Goal: Information Seeking & Learning: Compare options

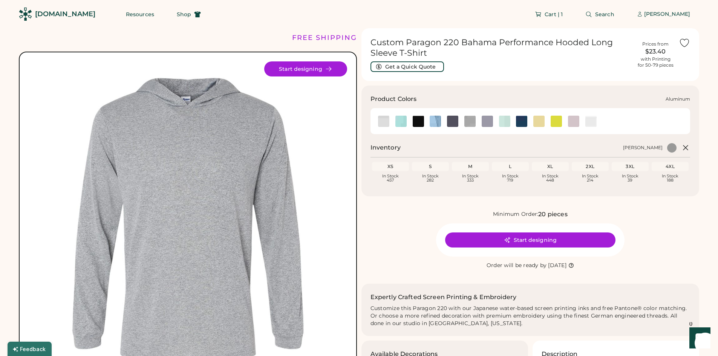
click at [383, 123] on img at bounding box center [383, 121] width 11 height 11
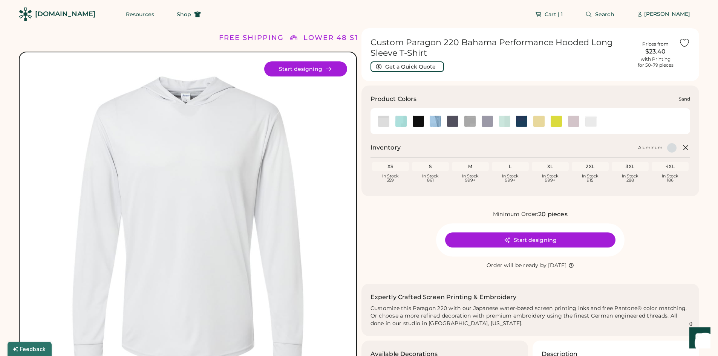
click at [574, 121] on img at bounding box center [573, 121] width 11 height 11
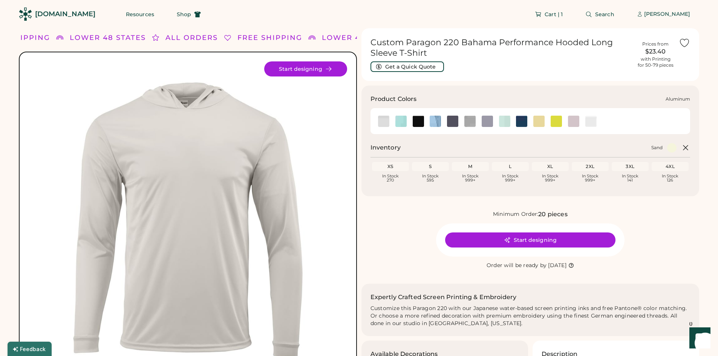
click at [381, 121] on img at bounding box center [383, 121] width 11 height 11
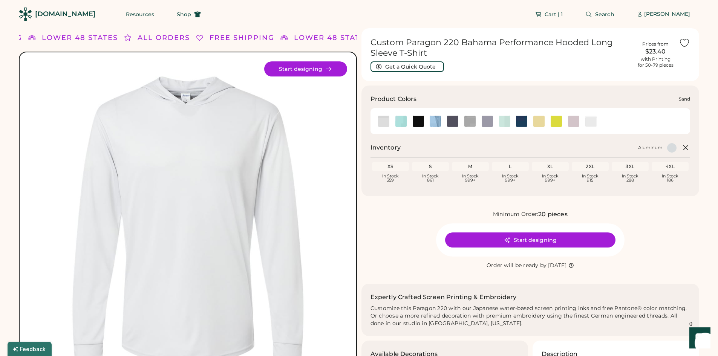
click at [575, 121] on img at bounding box center [573, 121] width 11 height 11
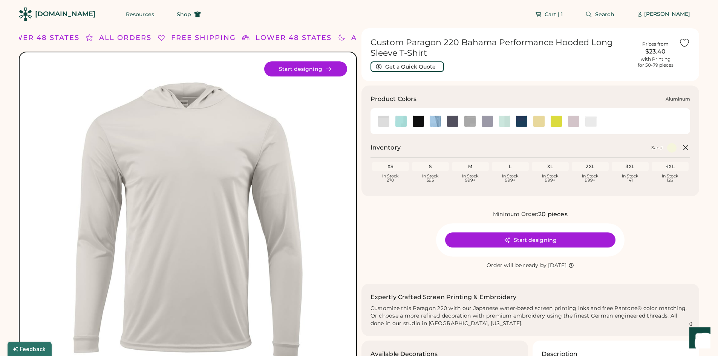
click at [381, 120] on img at bounding box center [383, 121] width 11 height 11
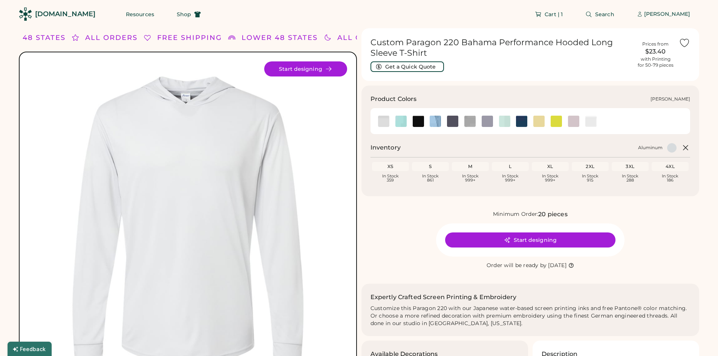
click at [472, 120] on img at bounding box center [469, 121] width 11 height 11
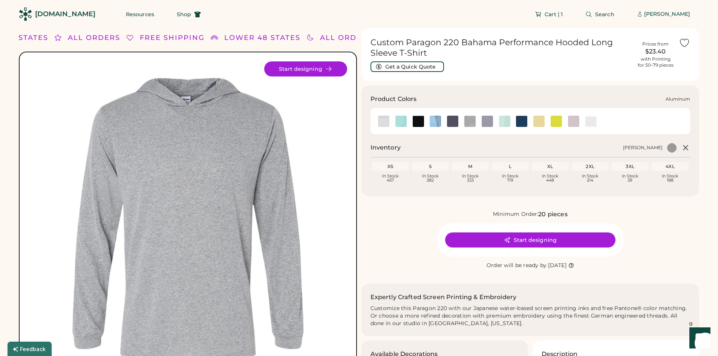
click at [380, 123] on img at bounding box center [383, 121] width 11 height 11
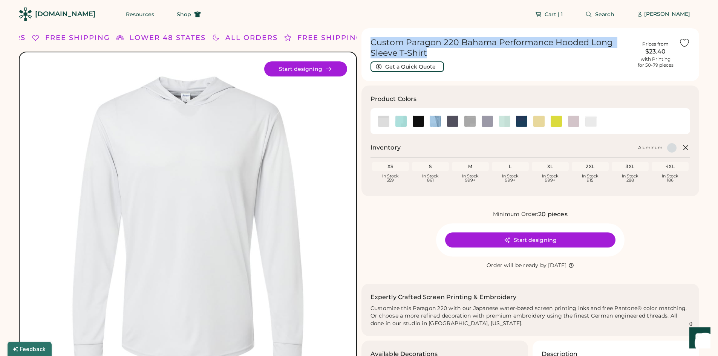
drag, startPoint x: 371, startPoint y: 41, endPoint x: 430, endPoint y: 50, distance: 59.8
click at [430, 50] on h1 "Custom Paragon 220 Bahama Performance Hooded Long Sleeve T-Shirt" at bounding box center [502, 47] width 262 height 21
copy h1 "Custom Paragon 220 Bahama Performance Hooded Long Sleeve T-Shirt"
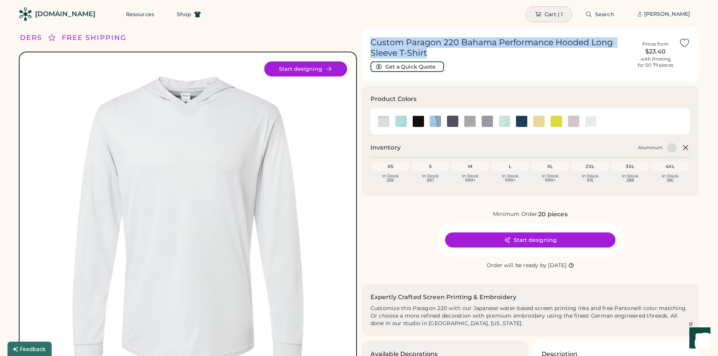
click at [556, 15] on span "Cart | 1" at bounding box center [554, 14] width 18 height 5
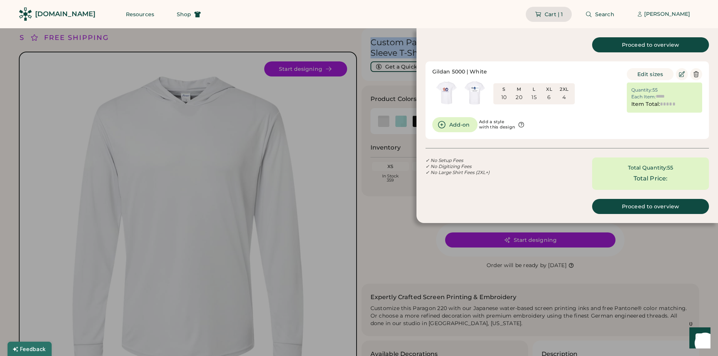
type input "******"
type input "*********"
click at [590, 112] on div "Gildan 5000 | White S 10 M 20 L 15 XL 6 2XL 4 Edit sizes Quantity: 55 Each Item…" at bounding box center [567, 90] width 270 height 44
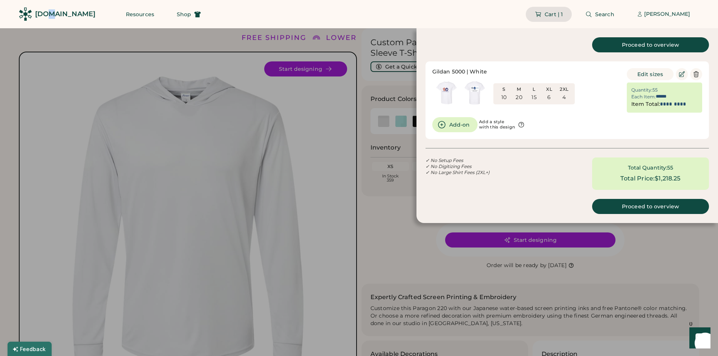
click at [51, 11] on div "[DOMAIN_NAME]" at bounding box center [65, 13] width 60 height 9
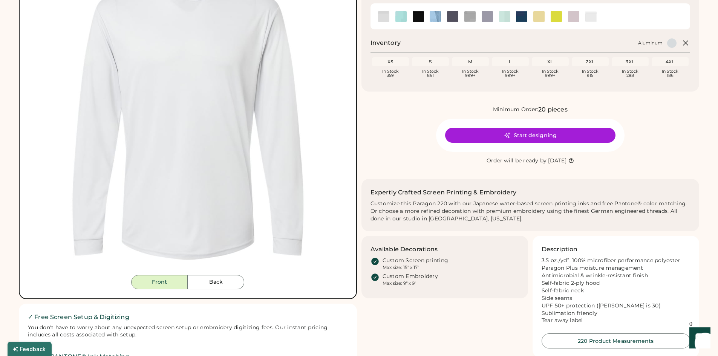
scroll to position [226, 0]
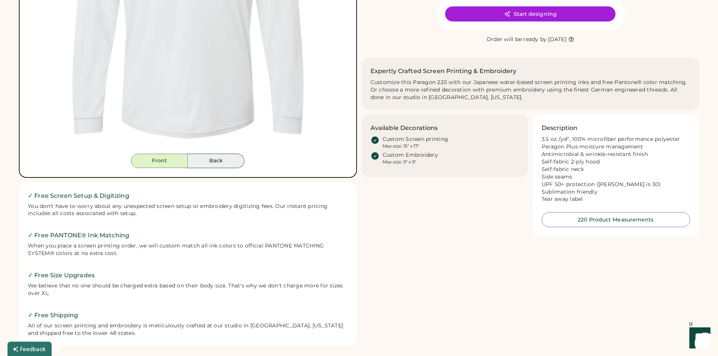
click at [218, 155] on button "Back" at bounding box center [216, 161] width 57 height 14
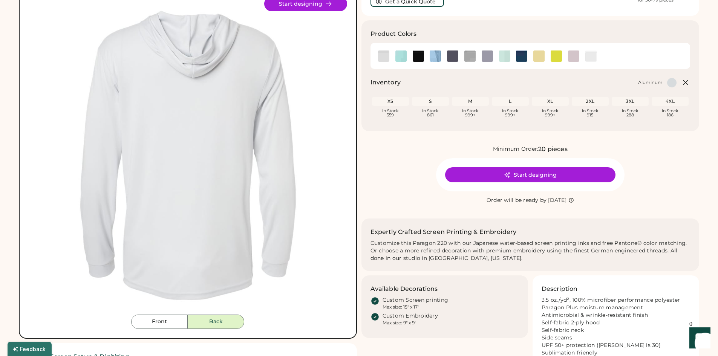
scroll to position [0, 0]
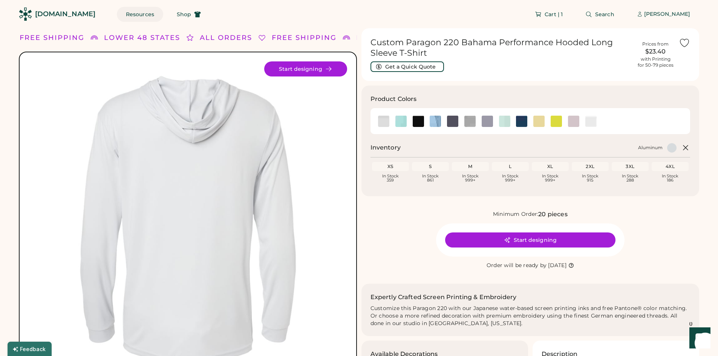
click at [121, 15] on button "Resources" at bounding box center [140, 14] width 46 height 15
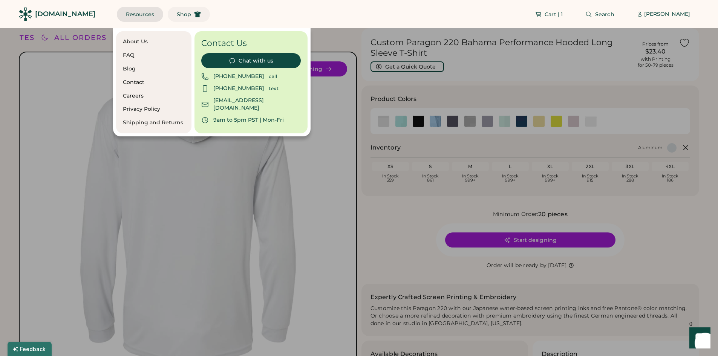
click at [177, 13] on span "Shop" at bounding box center [184, 14] width 14 height 5
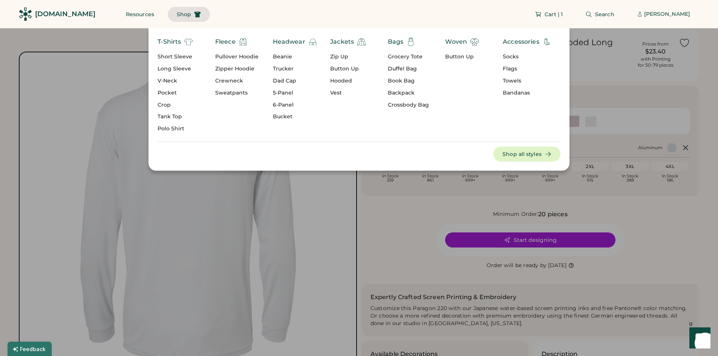
click at [338, 57] on div "Zip Up" at bounding box center [348, 57] width 36 height 8
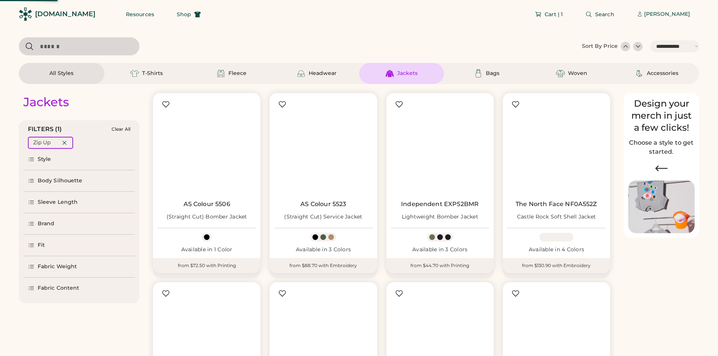
select select "*****"
select select "*"
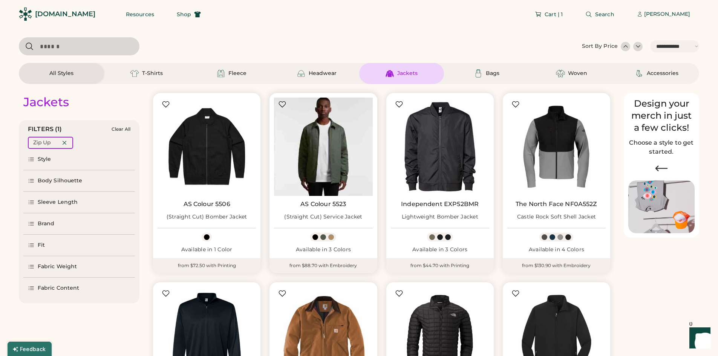
scroll to position [113, 0]
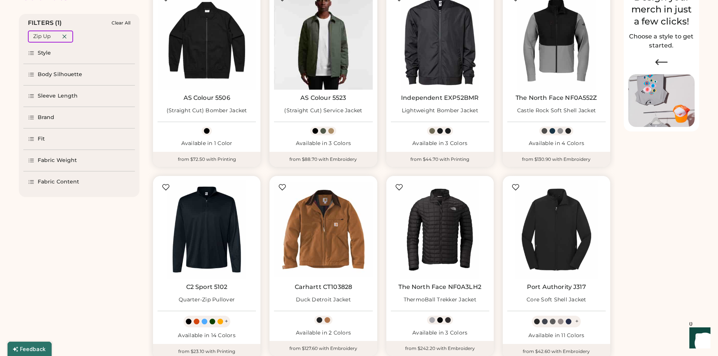
select select "*****"
select select "*"
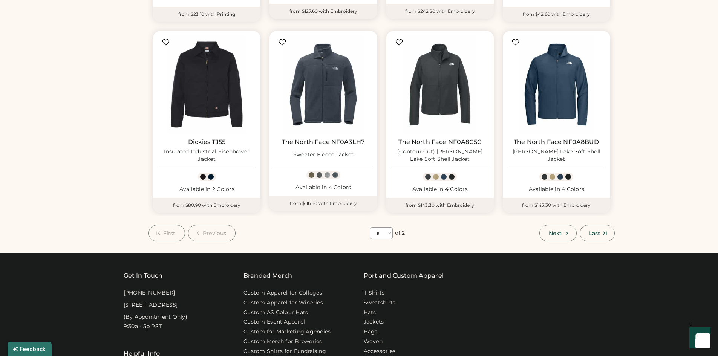
scroll to position [452, 0]
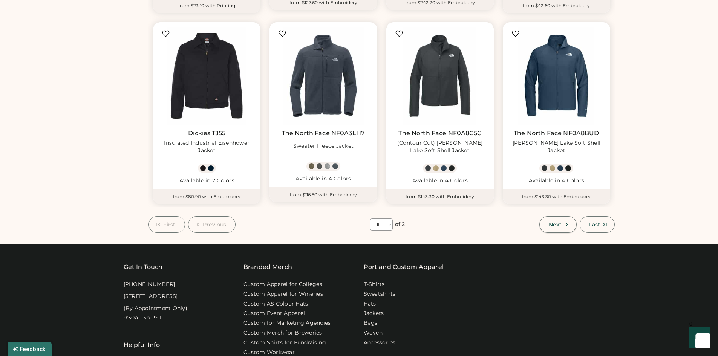
click at [552, 228] on button "Next" at bounding box center [557, 224] width 37 height 17
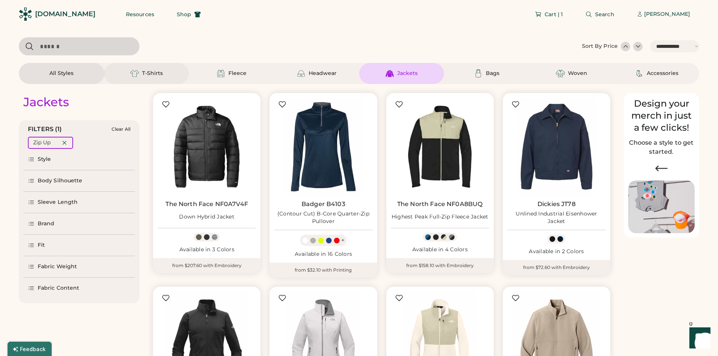
click at [149, 71] on div "T-Shirts" at bounding box center [152, 74] width 21 height 8
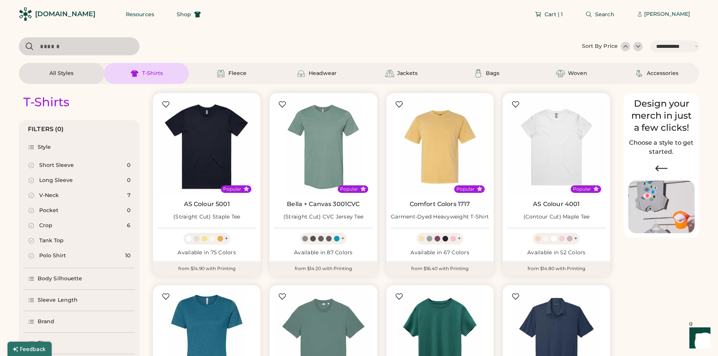
click at [67, 180] on div "Long Sleeve" at bounding box center [56, 181] width 34 height 8
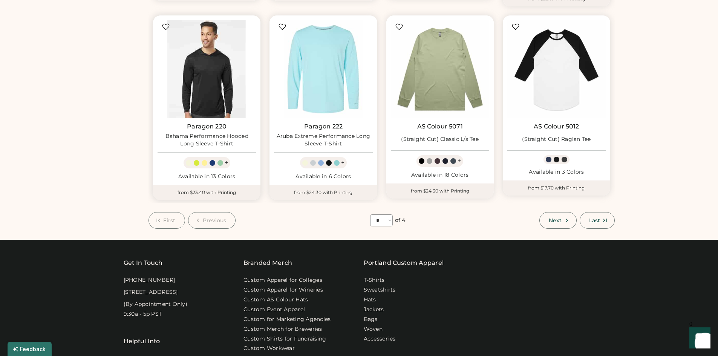
scroll to position [490, 0]
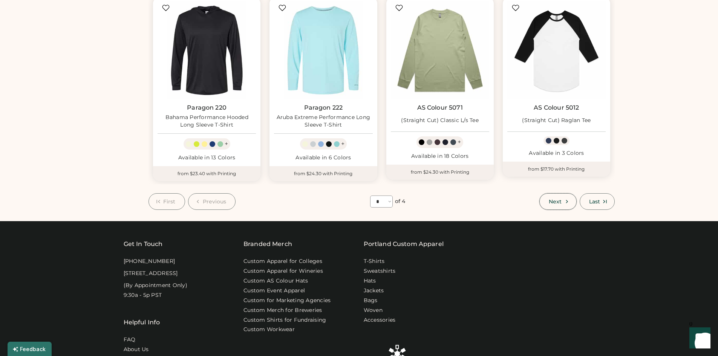
click at [553, 203] on span "Next" at bounding box center [555, 201] width 13 height 5
select select "*"
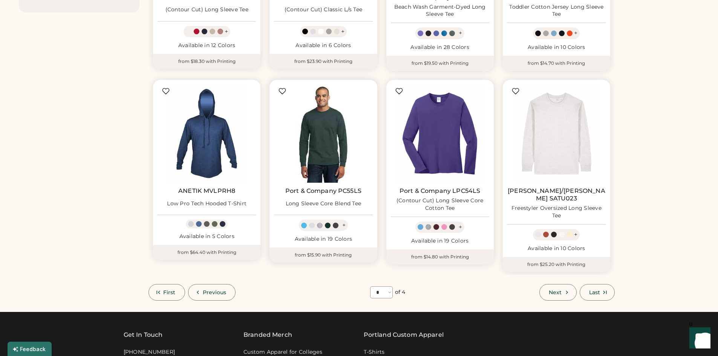
scroll to position [410, 0]
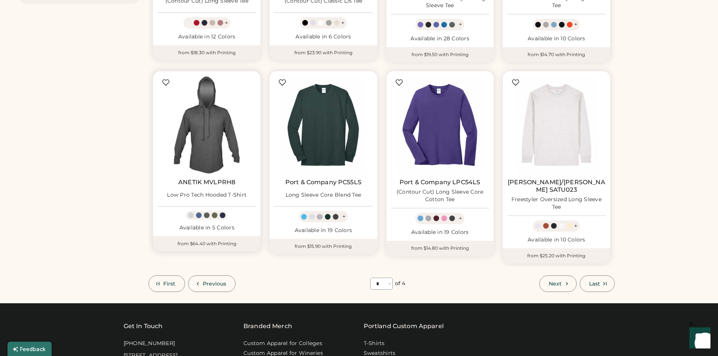
click at [204, 148] on img at bounding box center [207, 125] width 98 height 98
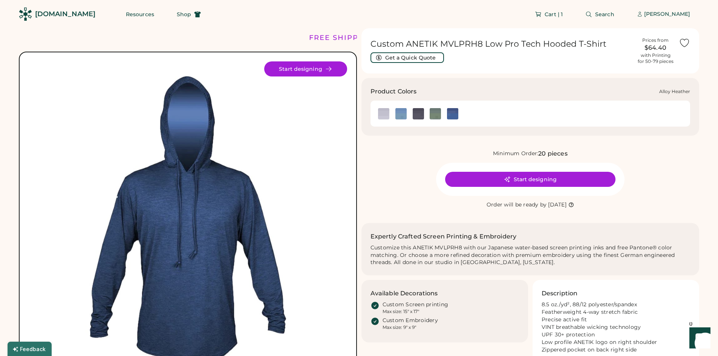
click at [385, 115] on img at bounding box center [383, 113] width 11 height 11
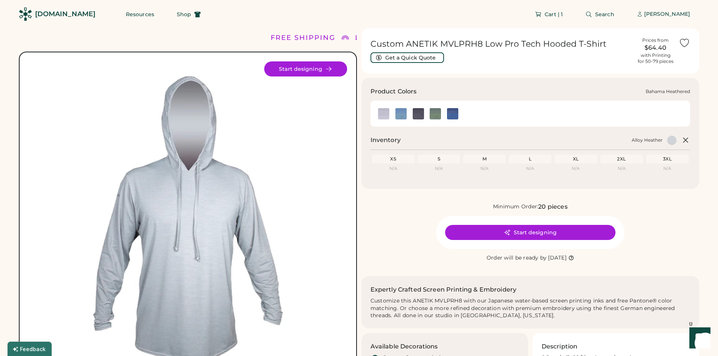
click at [401, 114] on img at bounding box center [400, 113] width 11 height 11
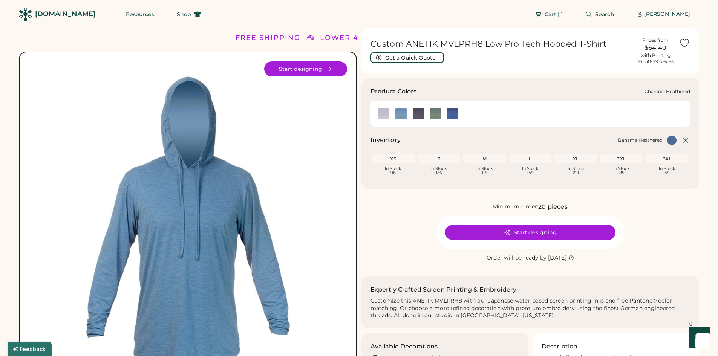
click at [420, 114] on img at bounding box center [418, 113] width 11 height 11
click at [436, 113] on img at bounding box center [435, 113] width 11 height 11
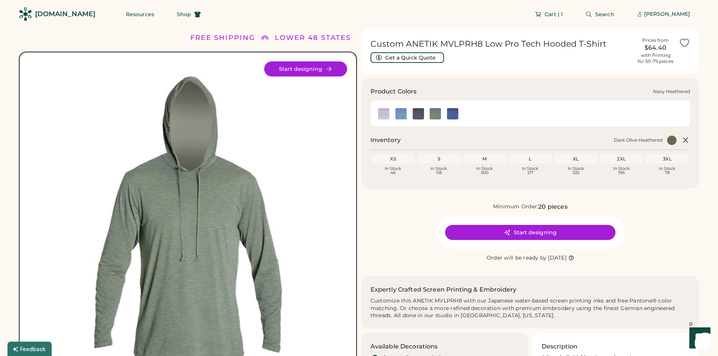
click at [451, 113] on img at bounding box center [452, 113] width 11 height 11
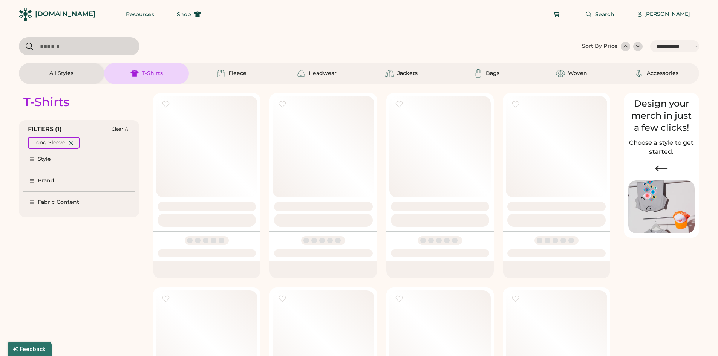
select select "*****"
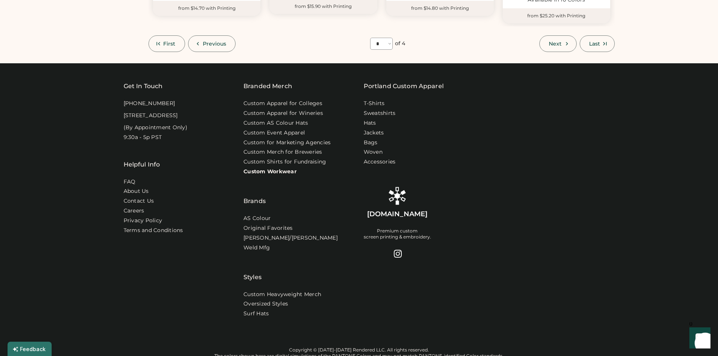
scroll to position [523, 0]
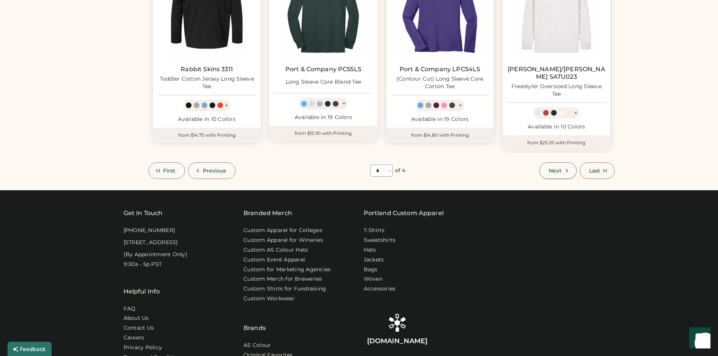
click at [559, 168] on span "Next" at bounding box center [555, 170] width 13 height 5
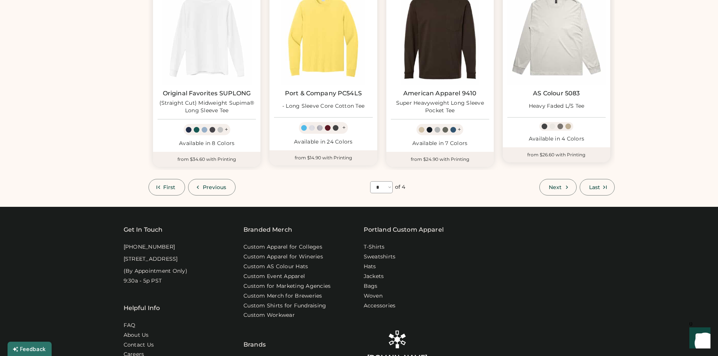
scroll to position [523, 0]
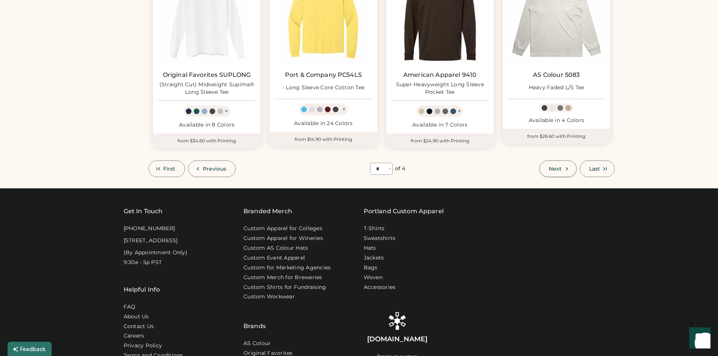
click at [555, 166] on span "Next" at bounding box center [555, 168] width 13 height 5
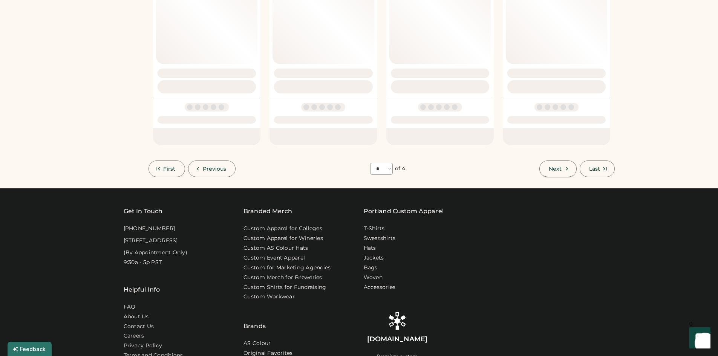
select select "*"
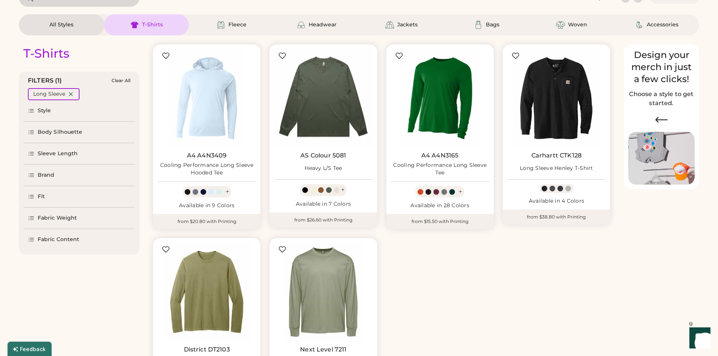
scroll to position [33, 0]
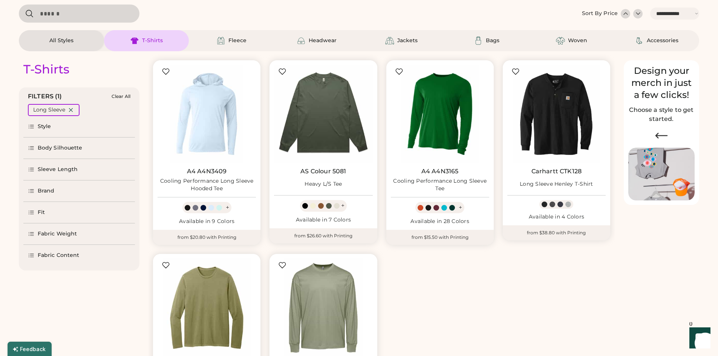
click at [65, 147] on div "Body Silhouette" at bounding box center [60, 148] width 45 height 8
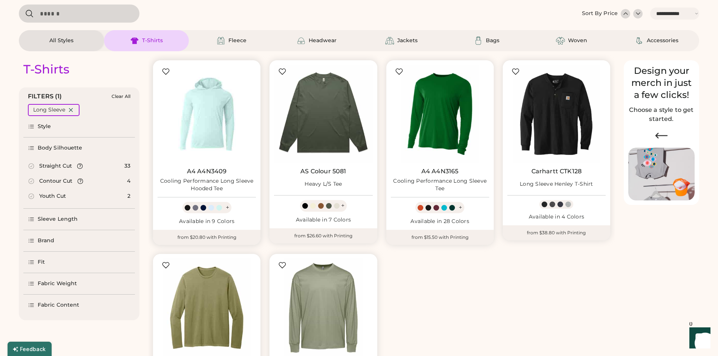
click at [200, 119] on img at bounding box center [207, 114] width 98 height 98
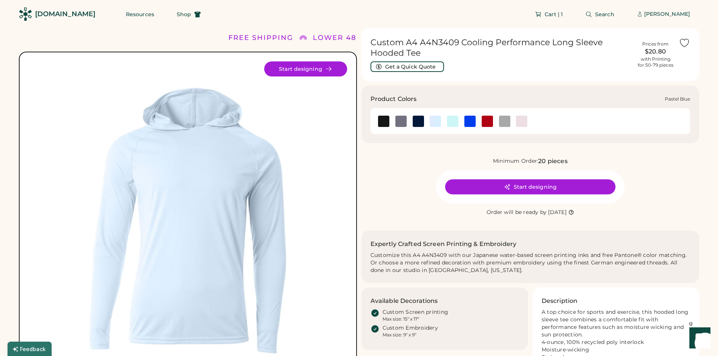
click at [434, 123] on img at bounding box center [435, 121] width 11 height 11
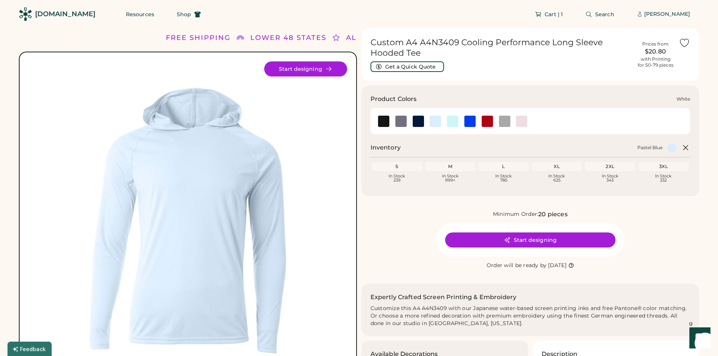
click at [522, 121] on img at bounding box center [521, 121] width 11 height 11
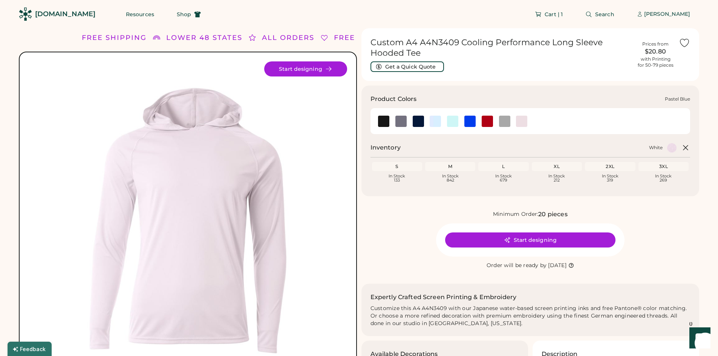
click at [437, 122] on img at bounding box center [435, 121] width 11 height 11
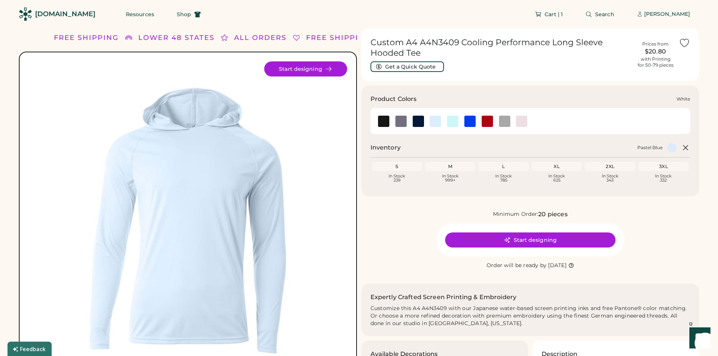
click at [516, 121] on img at bounding box center [521, 121] width 11 height 11
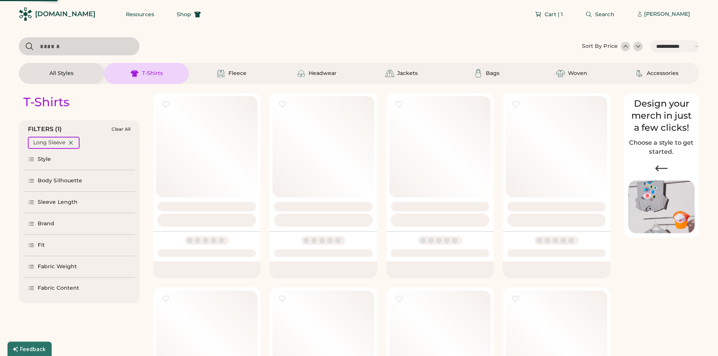
select select "*****"
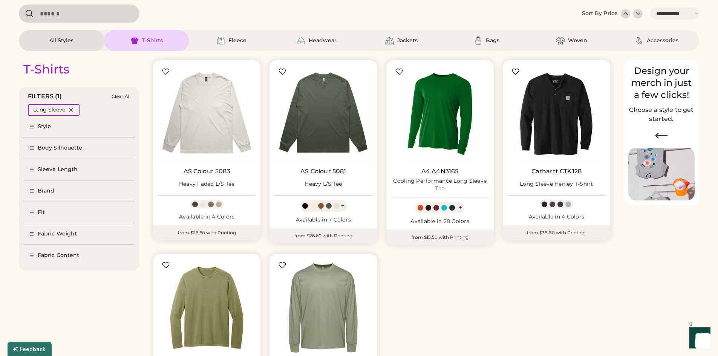
click at [44, 129] on div "Style" at bounding box center [45, 127] width 14 height 8
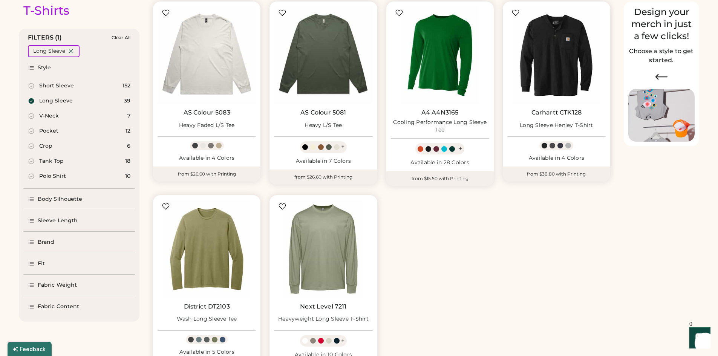
scroll to position [108, 0]
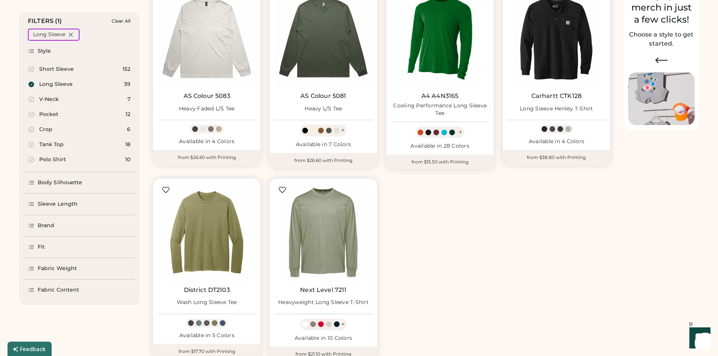
click at [54, 268] on div "Fabric Weight" at bounding box center [57, 269] width 39 height 8
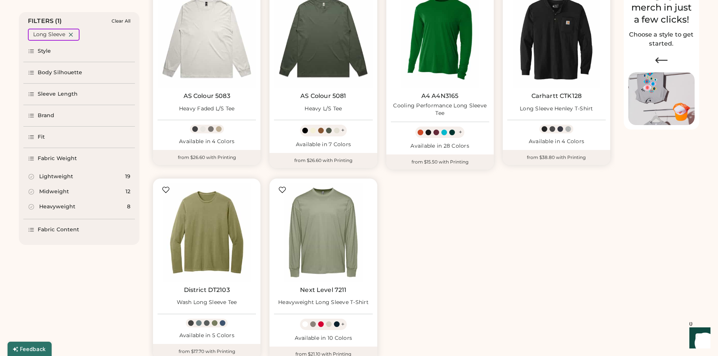
click at [59, 193] on div "Midweight" at bounding box center [54, 192] width 30 height 8
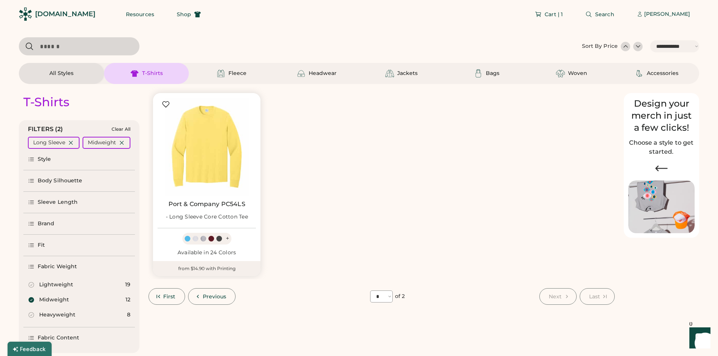
click at [44, 158] on div "Style" at bounding box center [45, 160] width 14 height 8
click at [70, 142] on icon at bounding box center [70, 142] width 3 height 3
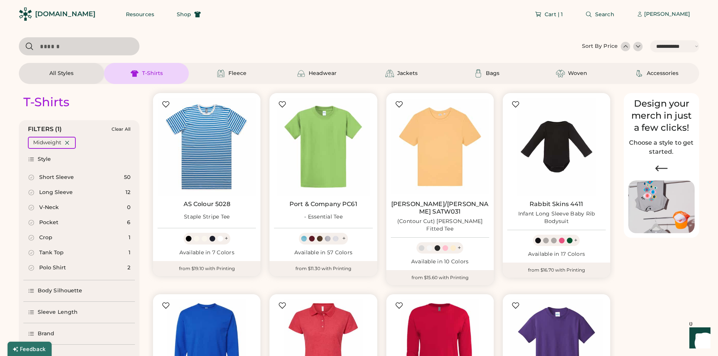
click at [161, 78] on div "T-Shirts" at bounding box center [146, 73] width 85 height 21
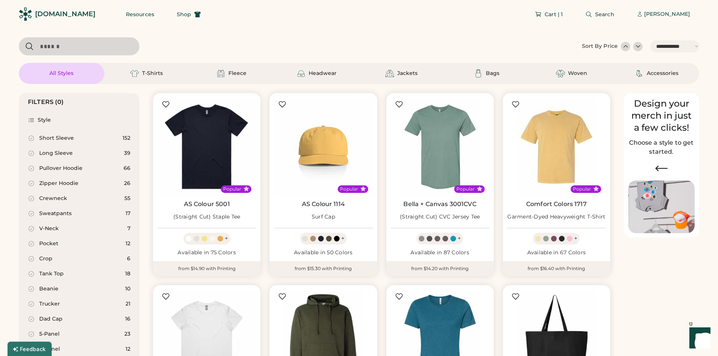
click at [55, 168] on div "Pullover Hoodie" at bounding box center [60, 169] width 43 height 8
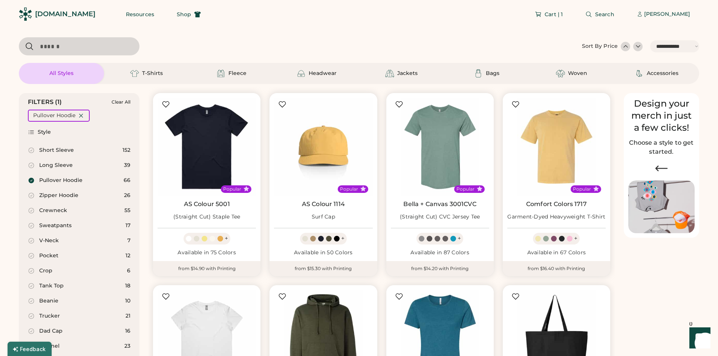
select select "*"
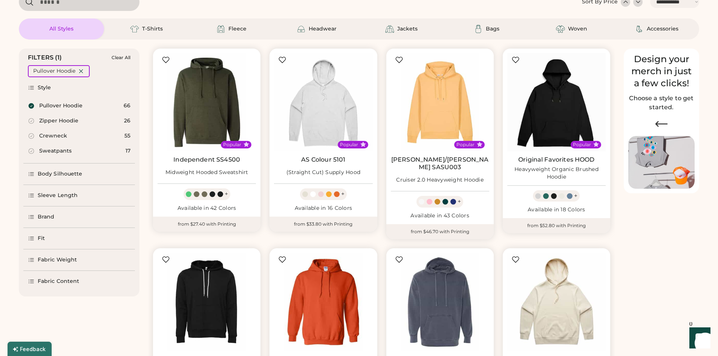
scroll to position [75, 0]
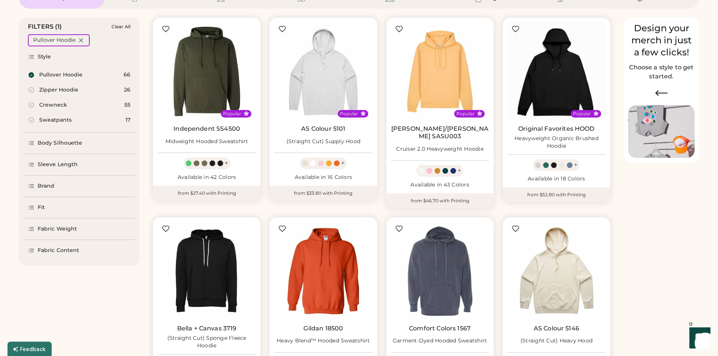
click at [62, 230] on div "Fabric Weight" at bounding box center [57, 229] width 39 height 8
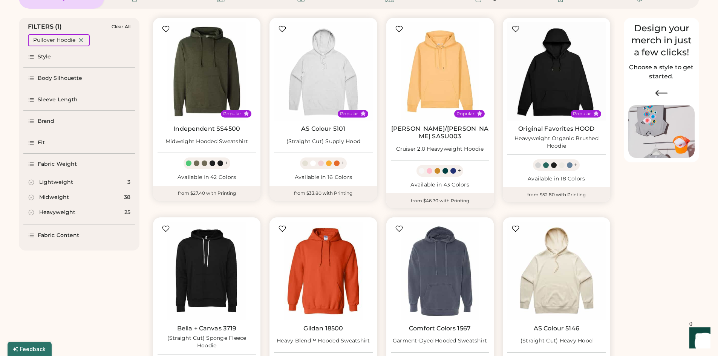
click at [62, 181] on div "Lightweight" at bounding box center [56, 183] width 34 height 8
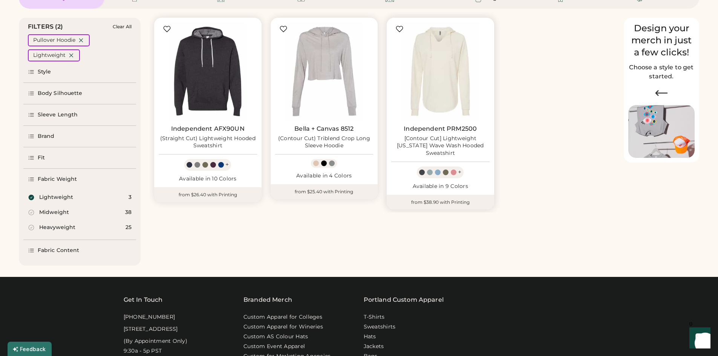
click at [450, 141] on div "[Contour Cut] Lightweight [US_STATE] Wave Wash Hooded Sweatshirt" at bounding box center [440, 146] width 98 height 23
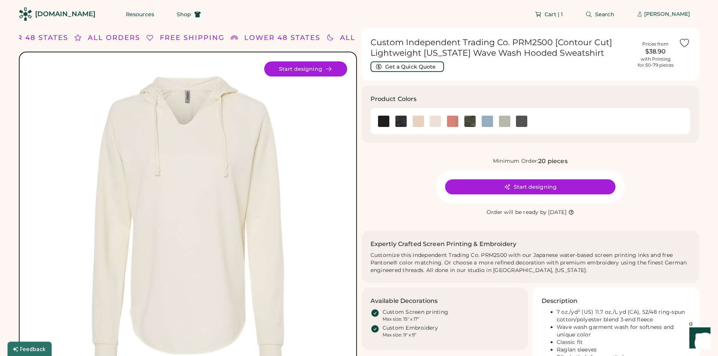
click at [425, 165] on div "Minimum Order: 20 pieces" at bounding box center [531, 161] width 338 height 9
click at [434, 121] on img at bounding box center [435, 121] width 11 height 11
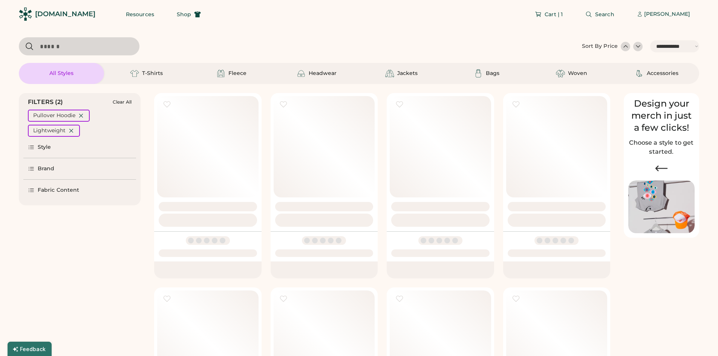
select select "*****"
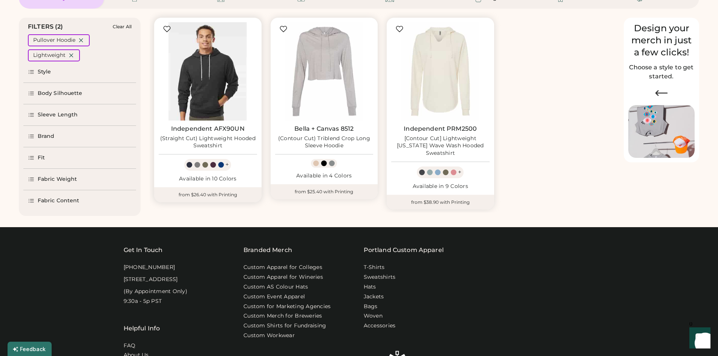
click at [205, 82] on img at bounding box center [208, 71] width 98 height 98
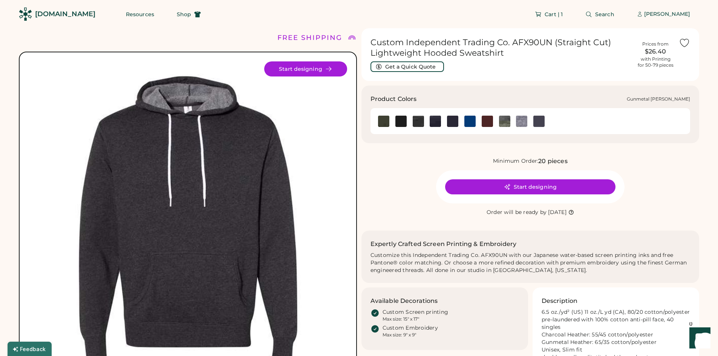
click at [521, 123] on img at bounding box center [521, 121] width 11 height 11
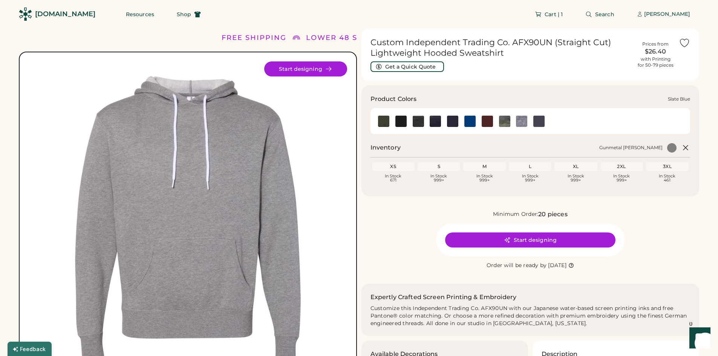
click at [550, 120] on div at bounding box center [530, 121] width 311 height 17
click at [539, 121] on img at bounding box center [538, 121] width 11 height 11
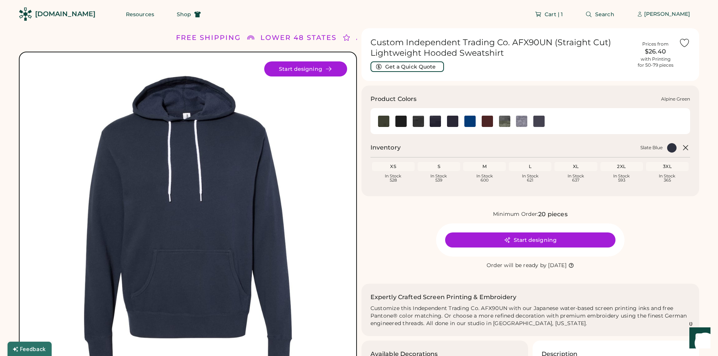
click at [388, 120] on img at bounding box center [383, 121] width 11 height 11
click at [398, 120] on img at bounding box center [400, 121] width 11 height 11
click at [414, 120] on img at bounding box center [418, 121] width 11 height 11
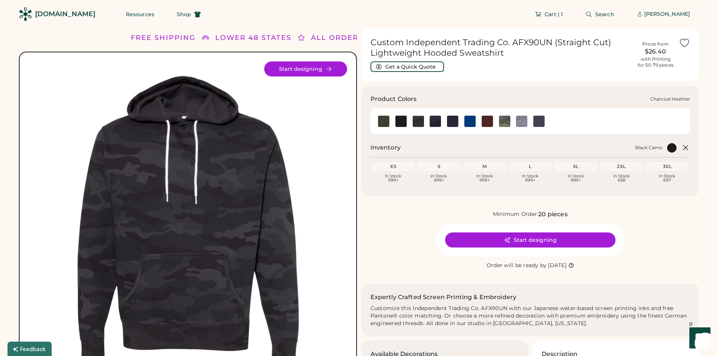
click at [435, 122] on img at bounding box center [435, 121] width 11 height 11
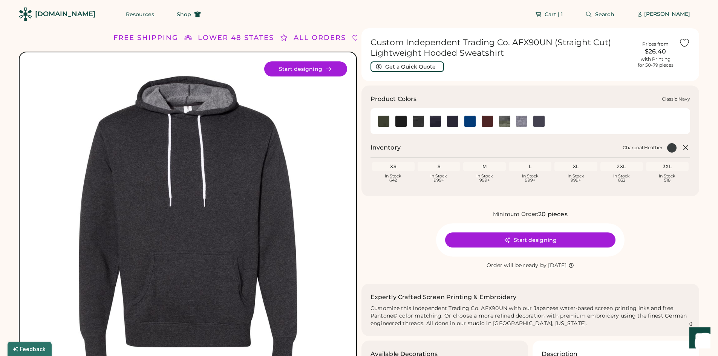
click at [455, 122] on img at bounding box center [452, 121] width 11 height 11
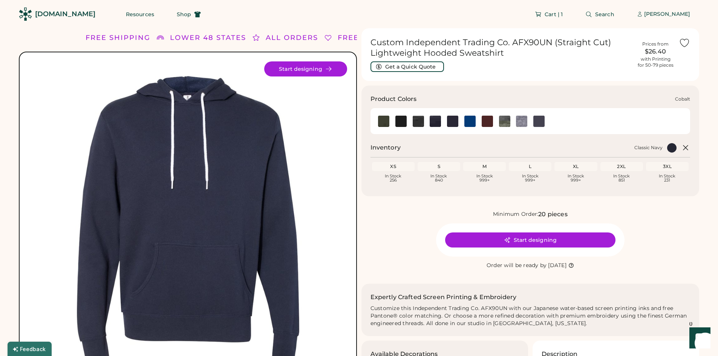
click at [470, 121] on img at bounding box center [469, 121] width 11 height 11
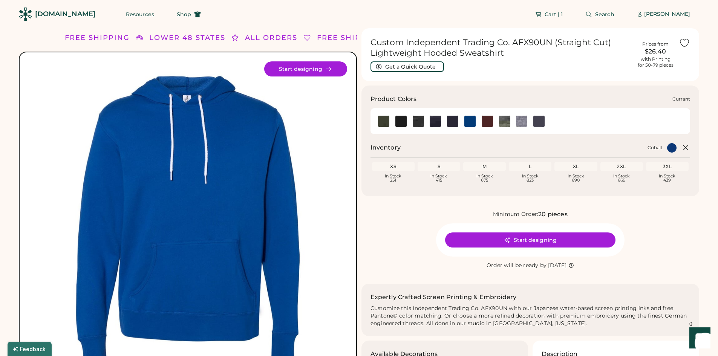
click at [484, 121] on img at bounding box center [487, 121] width 11 height 11
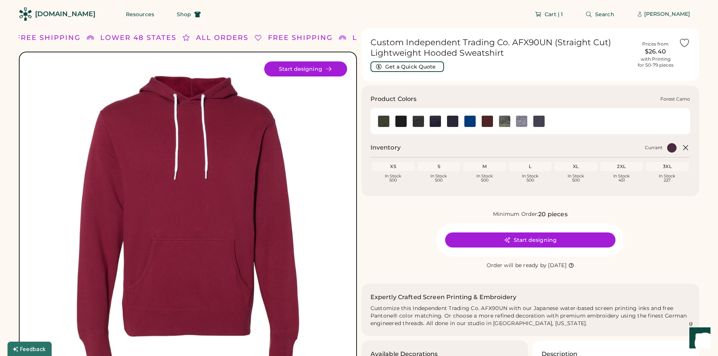
click at [503, 122] on img at bounding box center [504, 121] width 11 height 11
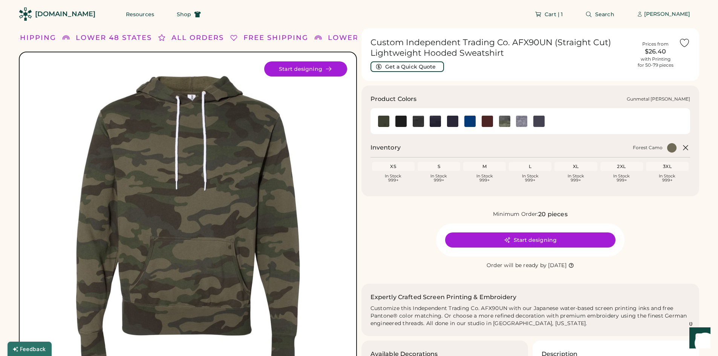
click at [521, 122] on img at bounding box center [521, 121] width 11 height 11
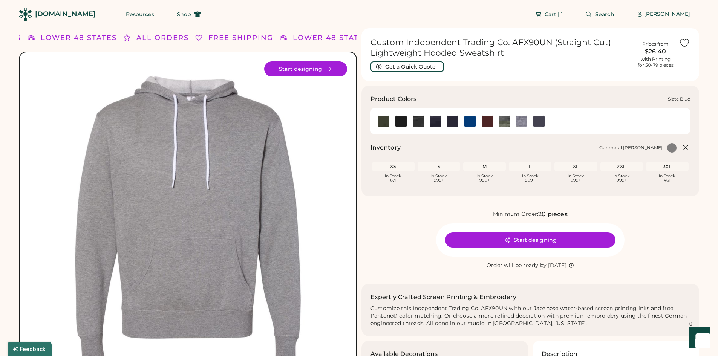
click at [544, 123] on img at bounding box center [538, 121] width 11 height 11
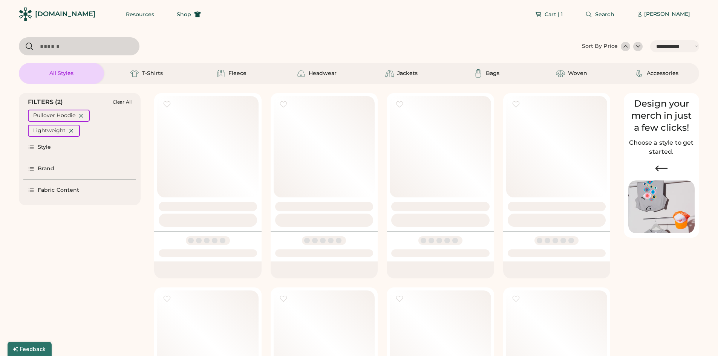
select select "*****"
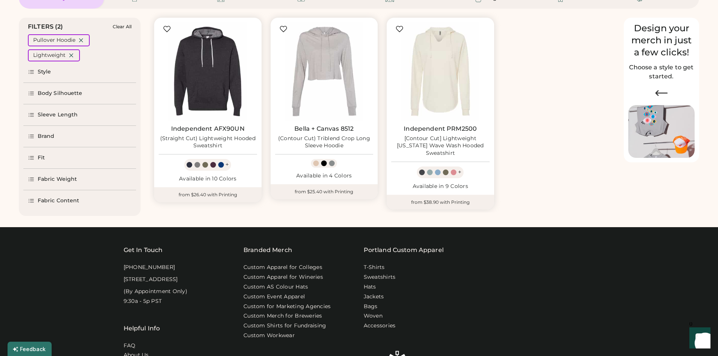
click at [55, 115] on div "Sleeve Length" at bounding box center [58, 115] width 40 height 8
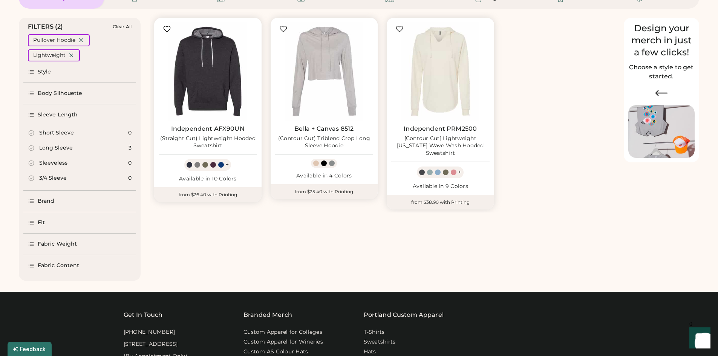
click at [58, 150] on div "Long Sleeve" at bounding box center [56, 148] width 34 height 8
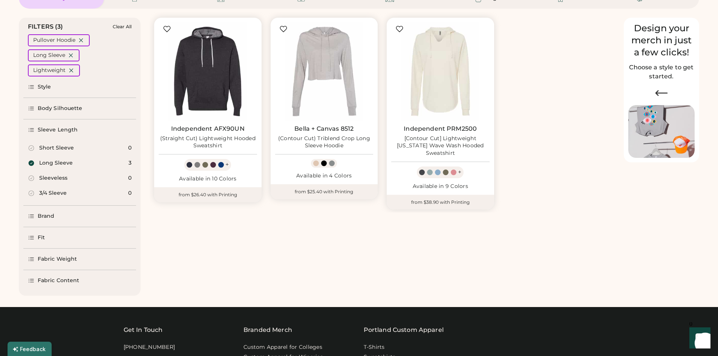
click at [45, 237] on div "Fit" at bounding box center [79, 237] width 113 height 21
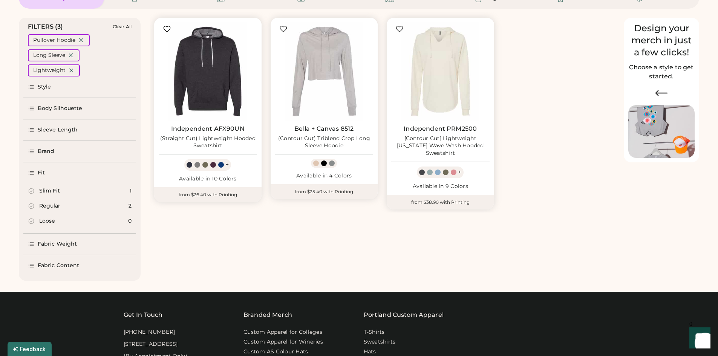
click at [51, 207] on div "Regular" at bounding box center [49, 206] width 21 height 8
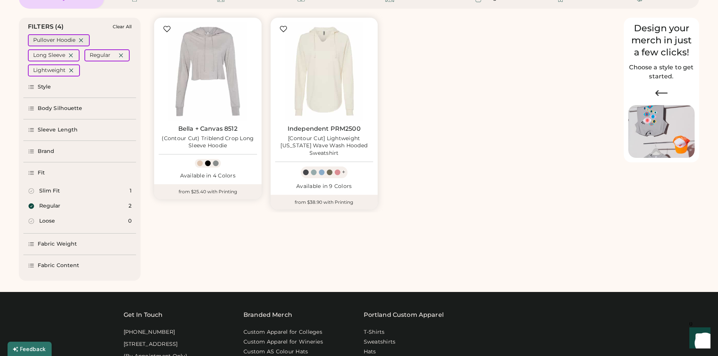
click at [80, 41] on icon at bounding box center [81, 40] width 7 height 7
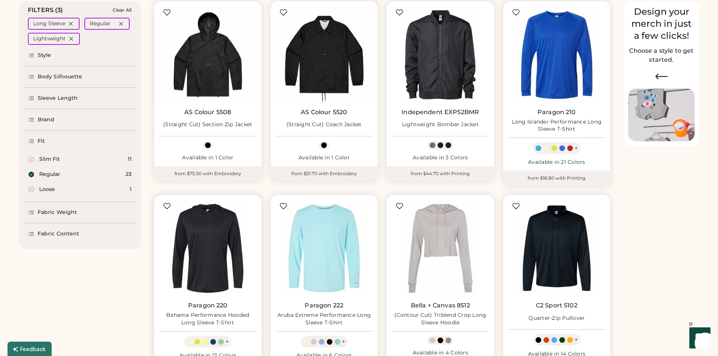
scroll to position [75, 0]
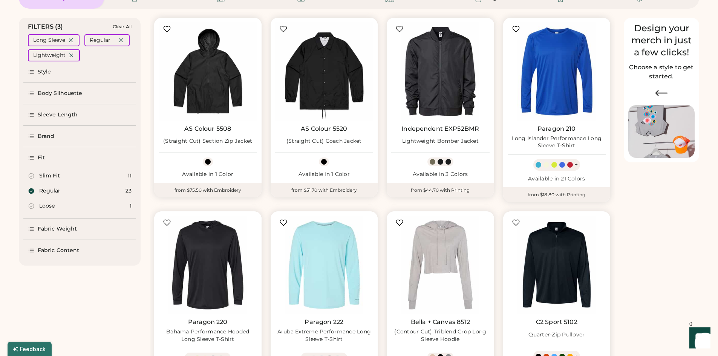
click at [45, 207] on div "Loose" at bounding box center [47, 206] width 16 height 8
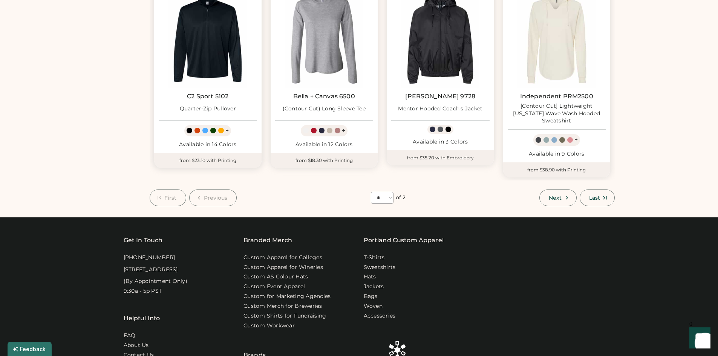
scroll to position [415, 0]
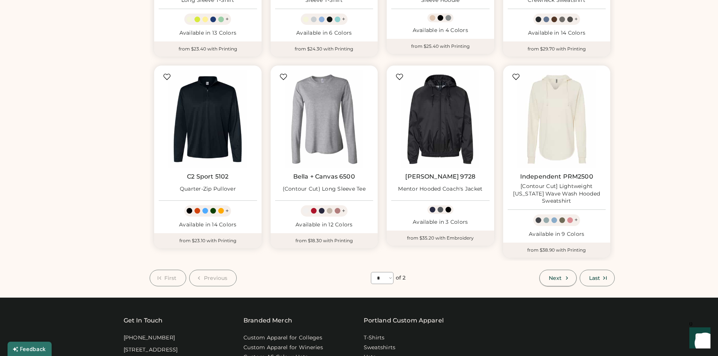
click at [557, 276] on span "Next" at bounding box center [555, 278] width 13 height 5
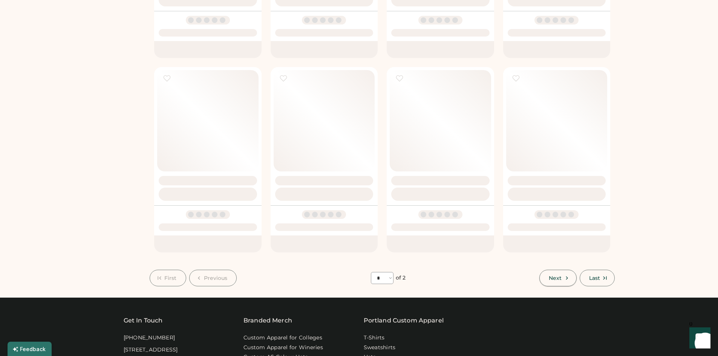
select select "*"
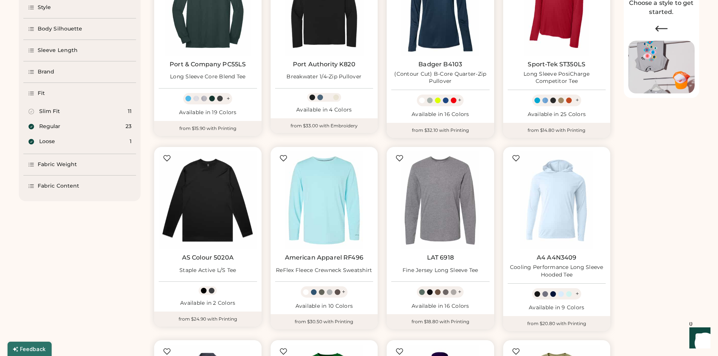
scroll to position [146, 0]
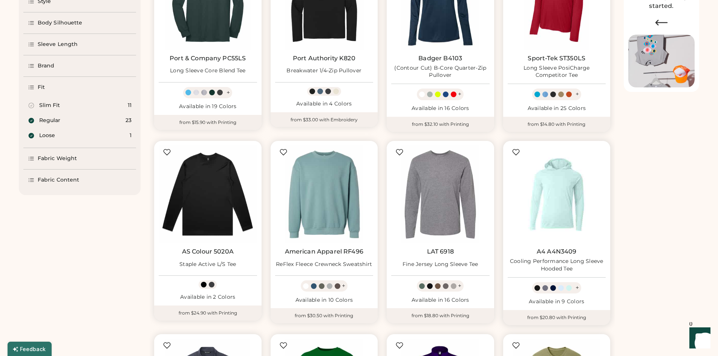
click at [560, 212] on img at bounding box center [557, 195] width 98 height 98
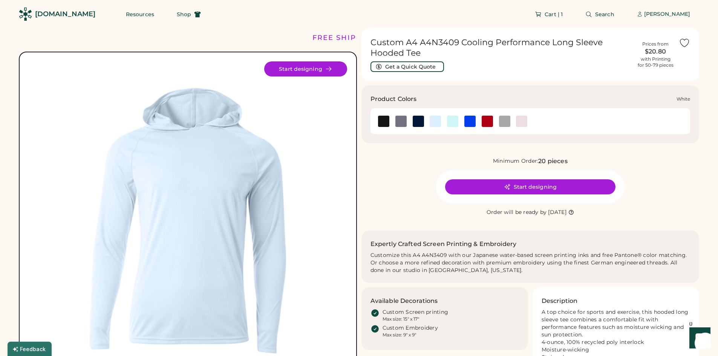
click at [521, 121] on img at bounding box center [521, 121] width 11 height 11
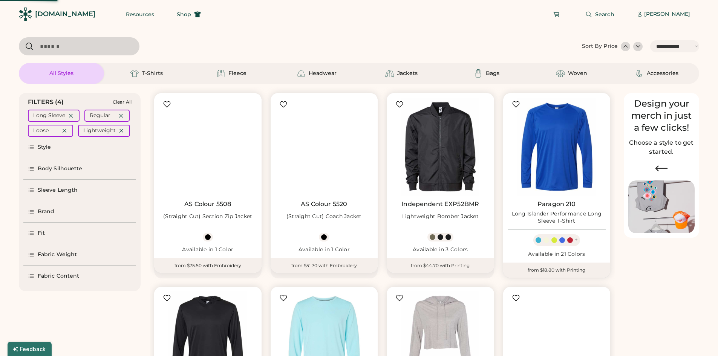
select select "*****"
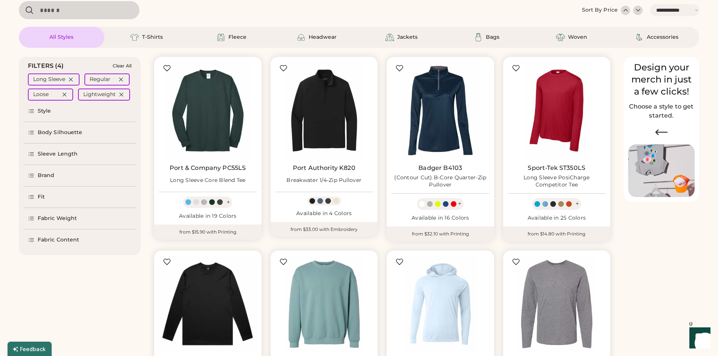
scroll to position [33, 0]
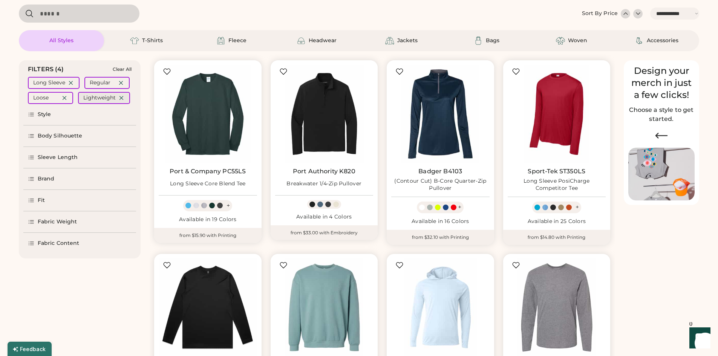
click at [120, 98] on icon at bounding box center [121, 98] width 7 height 7
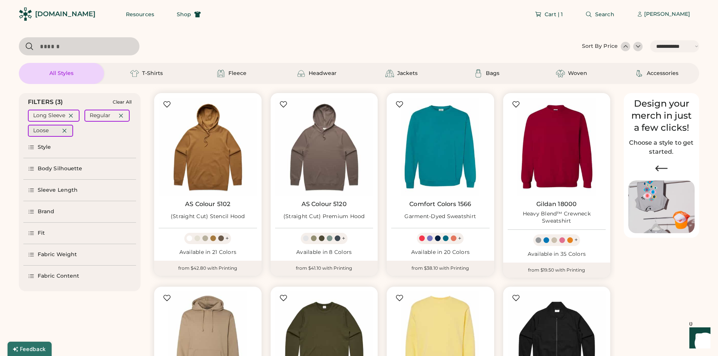
click at [57, 130] on div "Loose" at bounding box center [50, 131] width 45 height 12
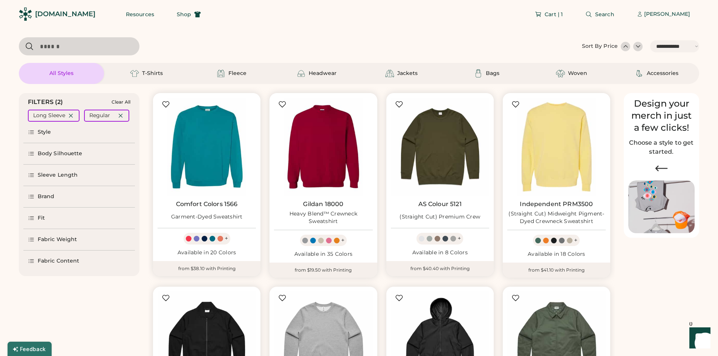
click at [45, 217] on div "Fit" at bounding box center [79, 218] width 112 height 21
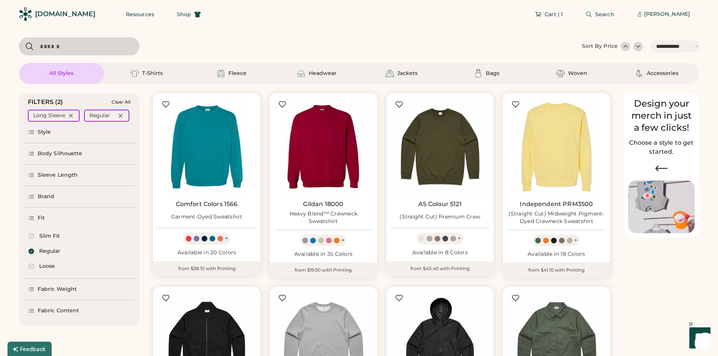
click at [48, 233] on div "Slim Fit" at bounding box center [49, 237] width 21 height 8
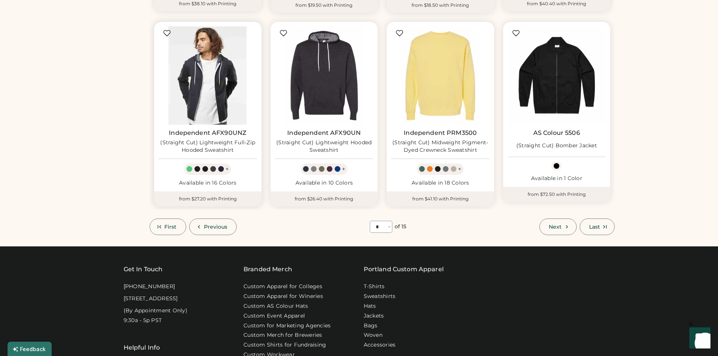
scroll to position [490, 0]
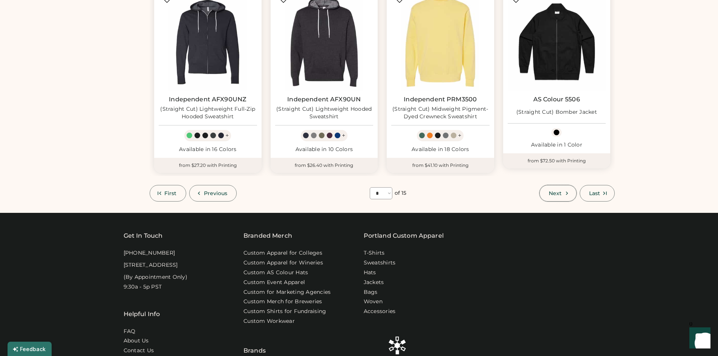
click at [554, 196] on span "Next" at bounding box center [555, 193] width 13 height 5
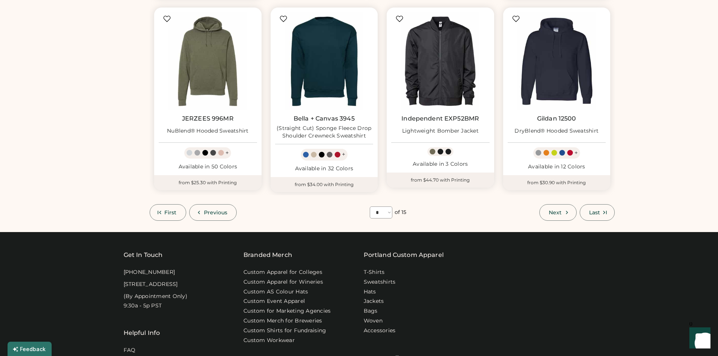
scroll to position [485, 0]
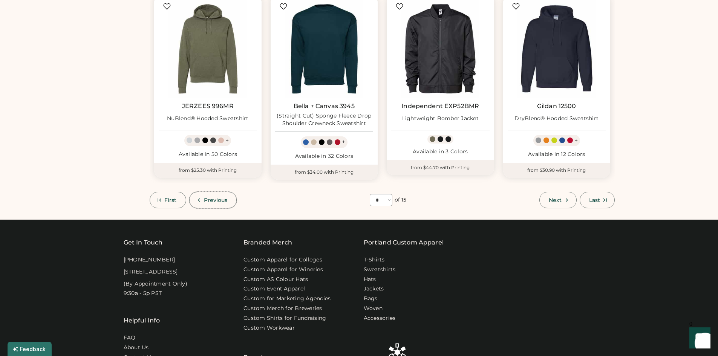
click at [209, 196] on button "Previous" at bounding box center [213, 200] width 48 height 17
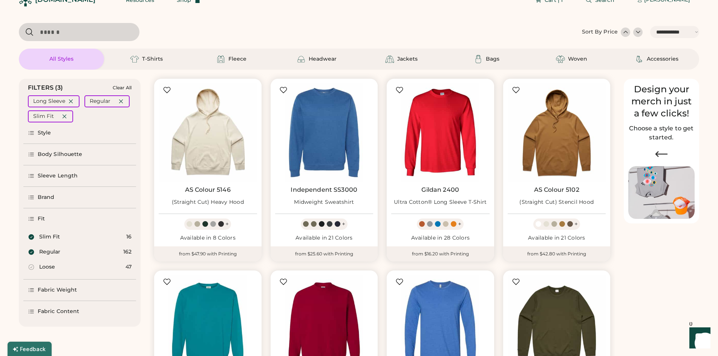
scroll to position [0, 0]
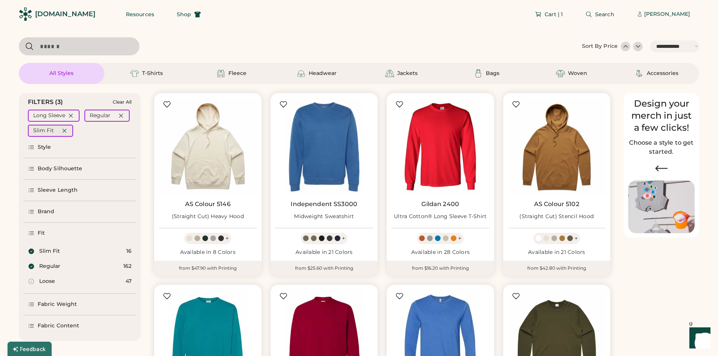
click at [63, 132] on icon at bounding box center [64, 130] width 3 height 3
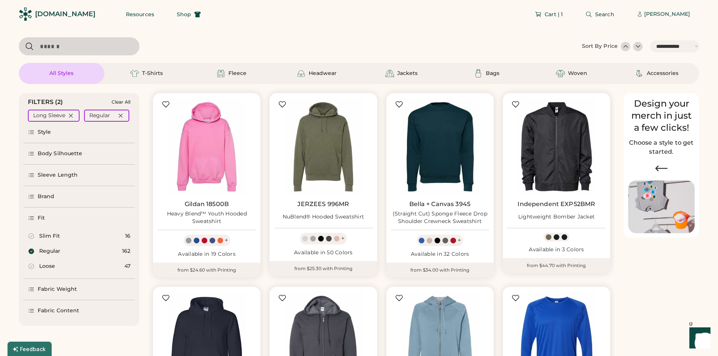
click at [48, 134] on div "Style" at bounding box center [45, 133] width 14 height 8
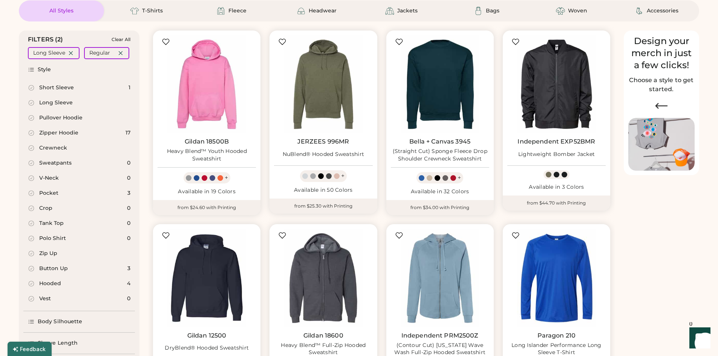
scroll to position [75, 0]
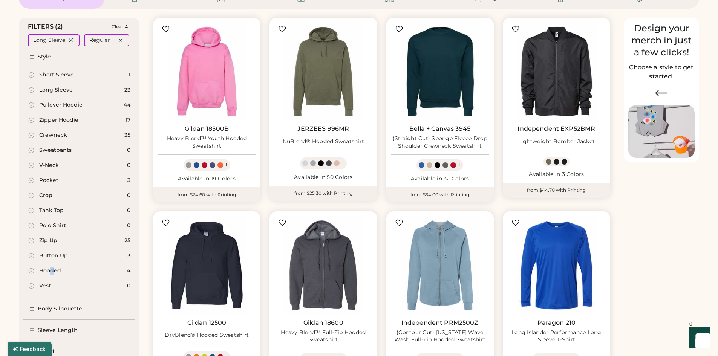
click at [52, 270] on div "Hooded" at bounding box center [50, 271] width 22 height 8
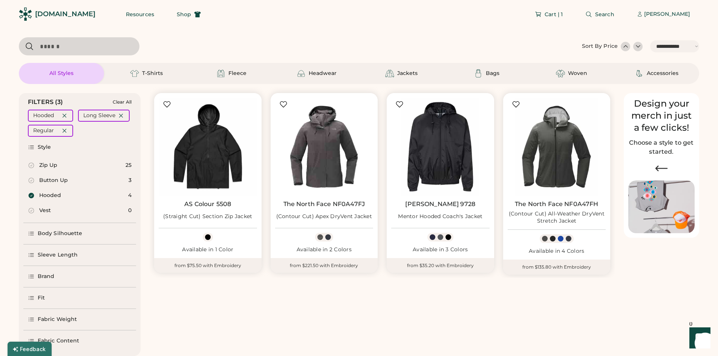
click at [49, 252] on div "Sleeve Length" at bounding box center [58, 255] width 40 height 8
click at [46, 271] on div "Brand" at bounding box center [79, 276] width 113 height 21
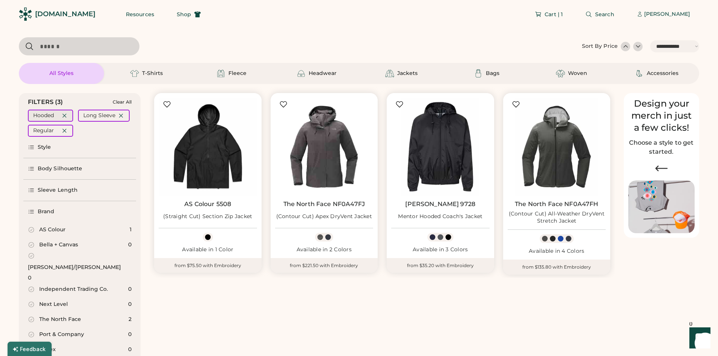
click at [64, 116] on icon at bounding box center [64, 115] width 7 height 7
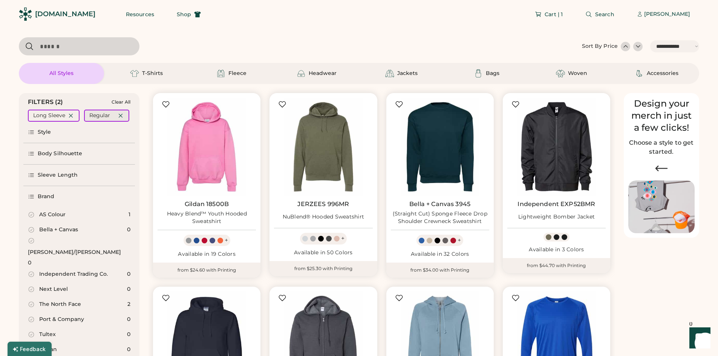
click at [100, 115] on div "Regular" at bounding box center [99, 116] width 21 height 8
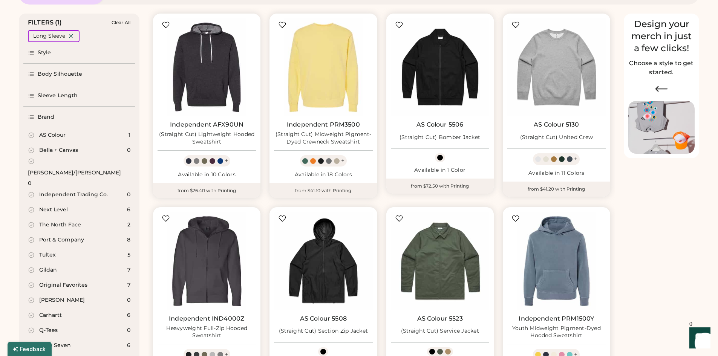
scroll to position [113, 0]
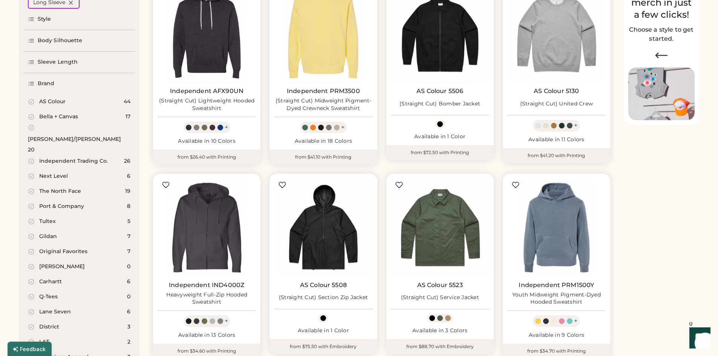
click at [62, 158] on div "Independent Trading Co." at bounding box center [73, 162] width 69 height 8
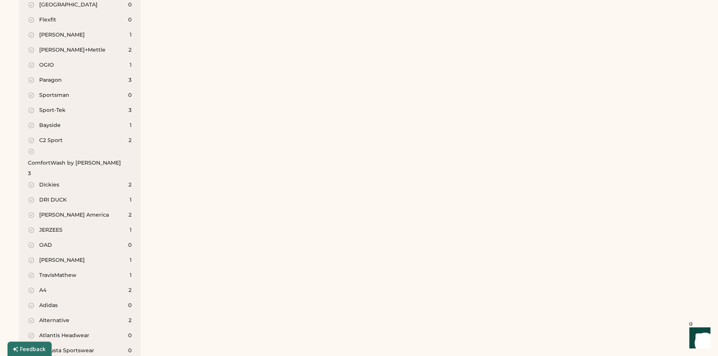
scroll to position [603, 0]
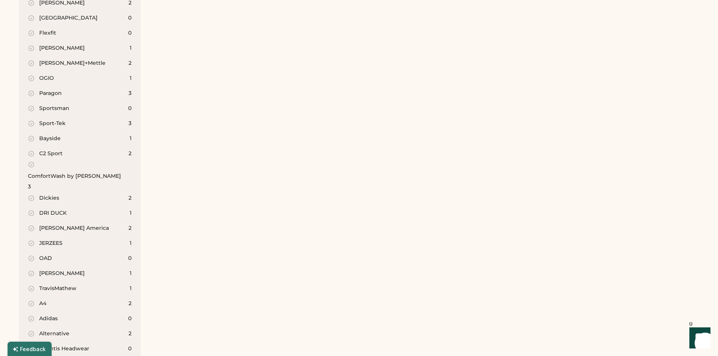
click at [55, 90] on div "Paragon" at bounding box center [50, 94] width 23 height 8
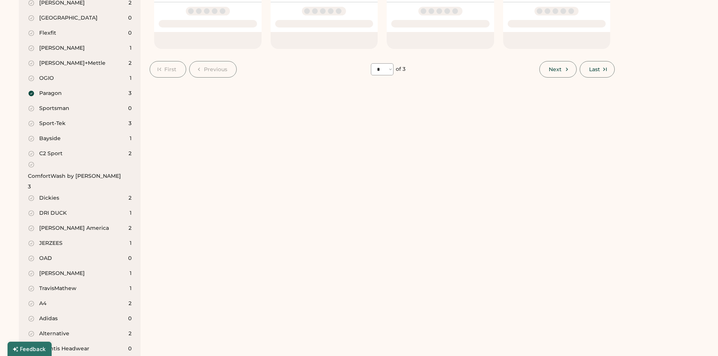
select select "*"
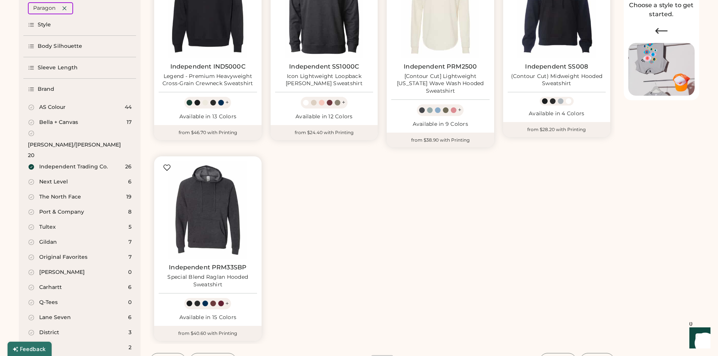
scroll to position [128, 0]
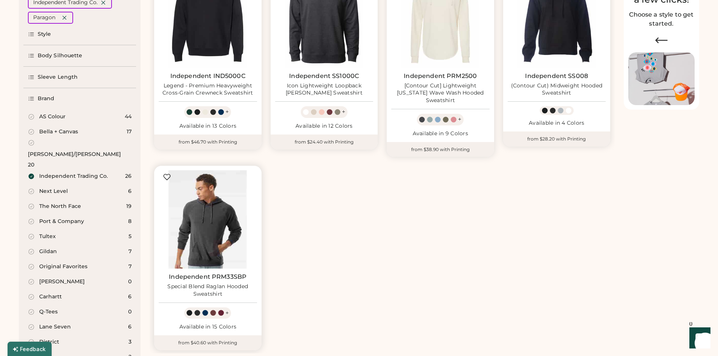
click at [214, 228] on img at bounding box center [208, 219] width 98 height 98
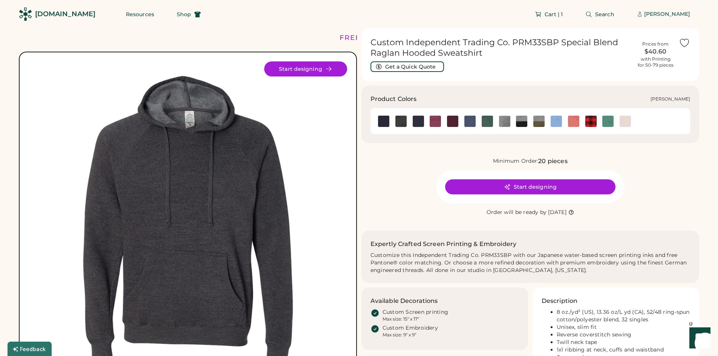
click at [622, 120] on img at bounding box center [625, 121] width 11 height 11
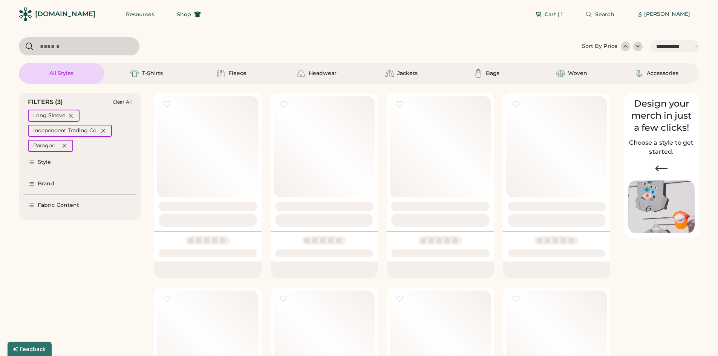
select select "*****"
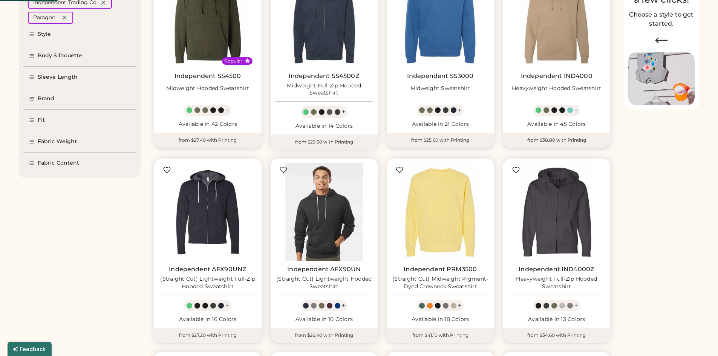
select select "*"
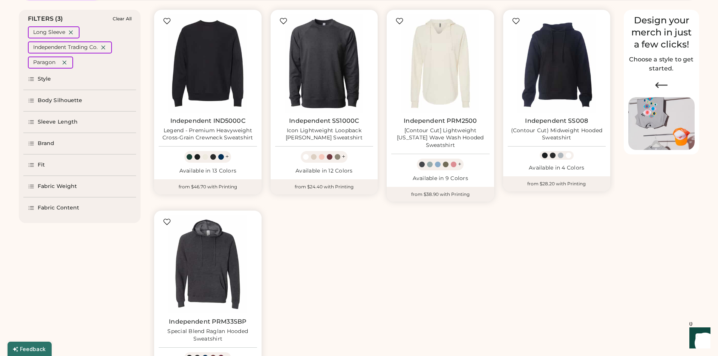
scroll to position [38, 0]
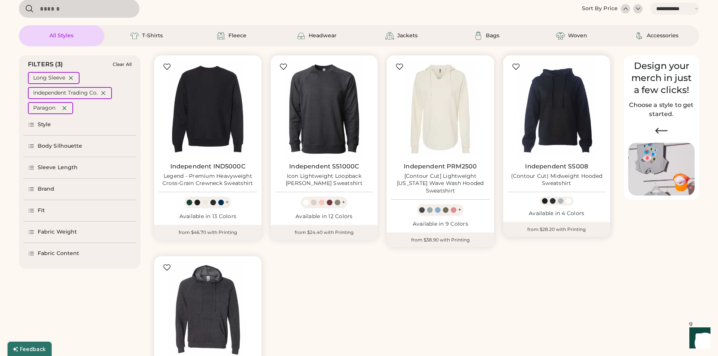
click at [561, 166] on link "Independent SS008" at bounding box center [556, 167] width 63 height 8
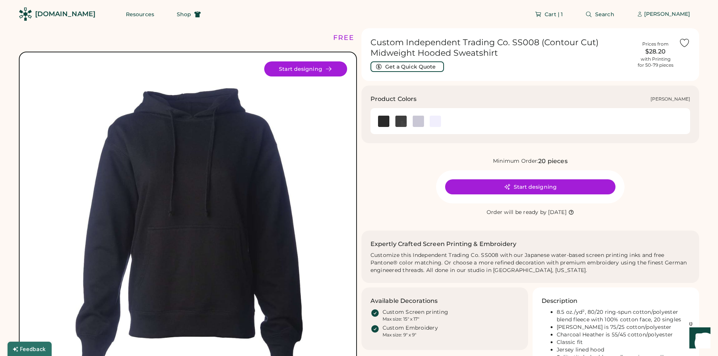
click at [422, 123] on img at bounding box center [418, 121] width 11 height 11
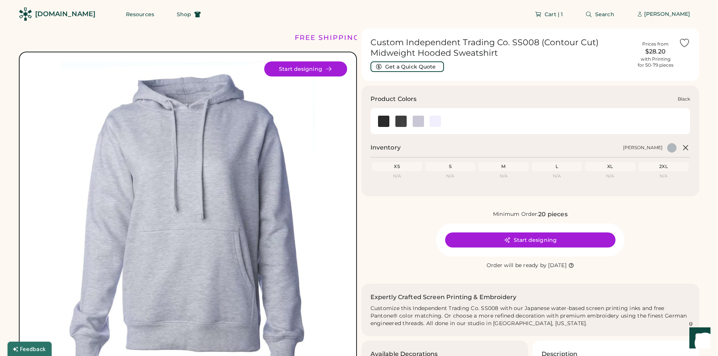
click at [378, 123] on img at bounding box center [383, 121] width 11 height 11
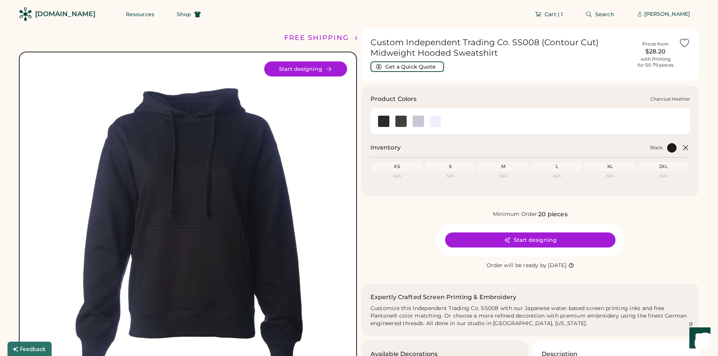
click at [393, 123] on div at bounding box center [400, 120] width 17 height 11
click at [413, 121] on img at bounding box center [418, 121] width 11 height 11
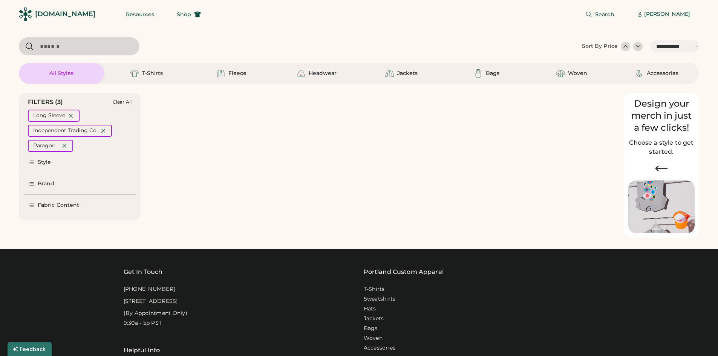
select select "*****"
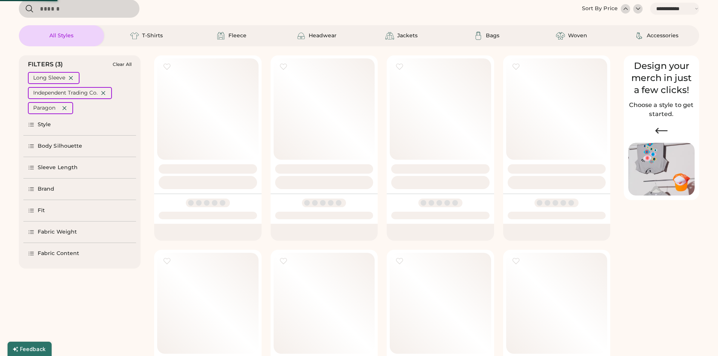
select select "*"
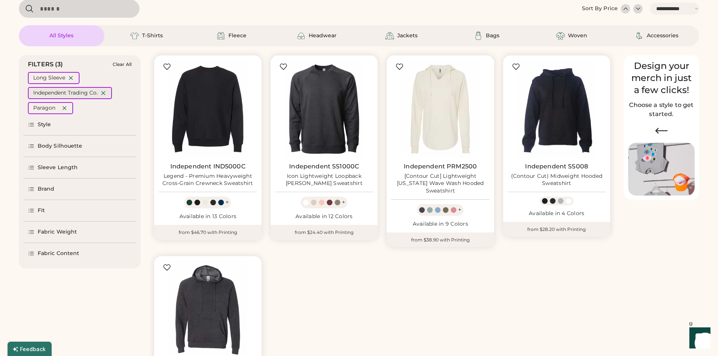
click at [106, 93] on icon at bounding box center [103, 93] width 7 height 7
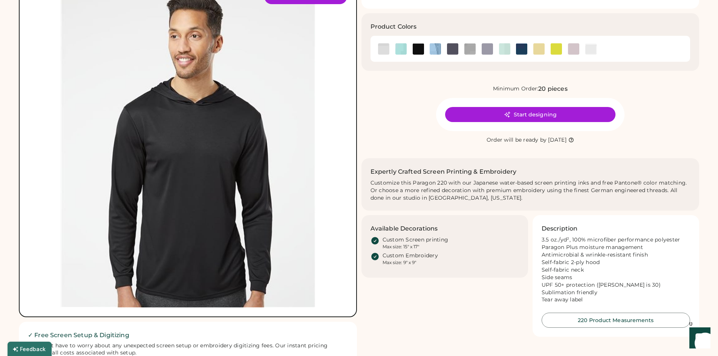
scroll to position [75, 0]
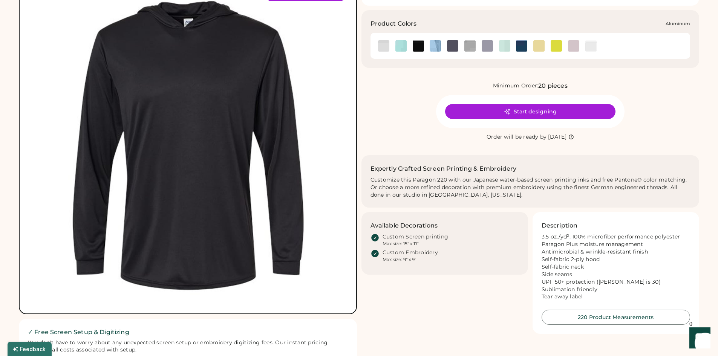
click at [382, 44] on img at bounding box center [383, 45] width 11 height 11
